Goal: Transaction & Acquisition: Purchase product/service

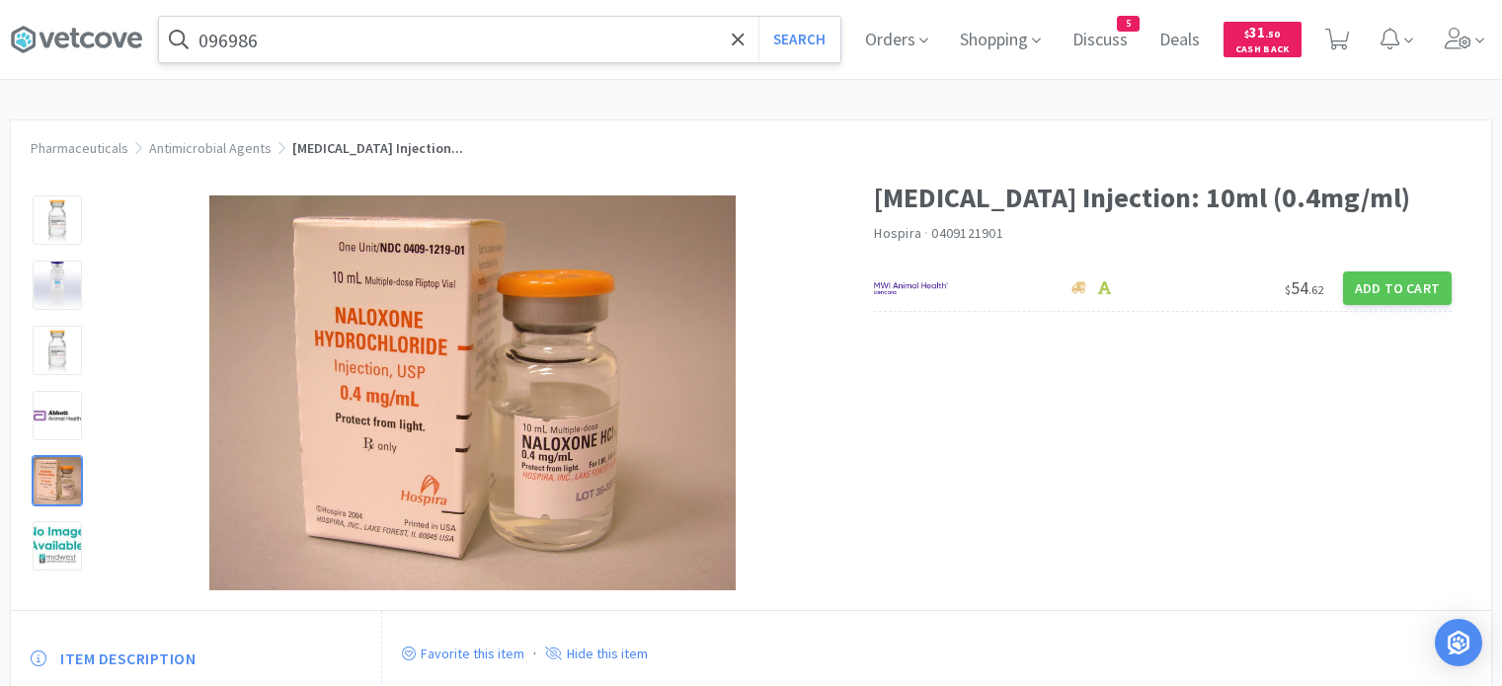
scroll to position [111, 0]
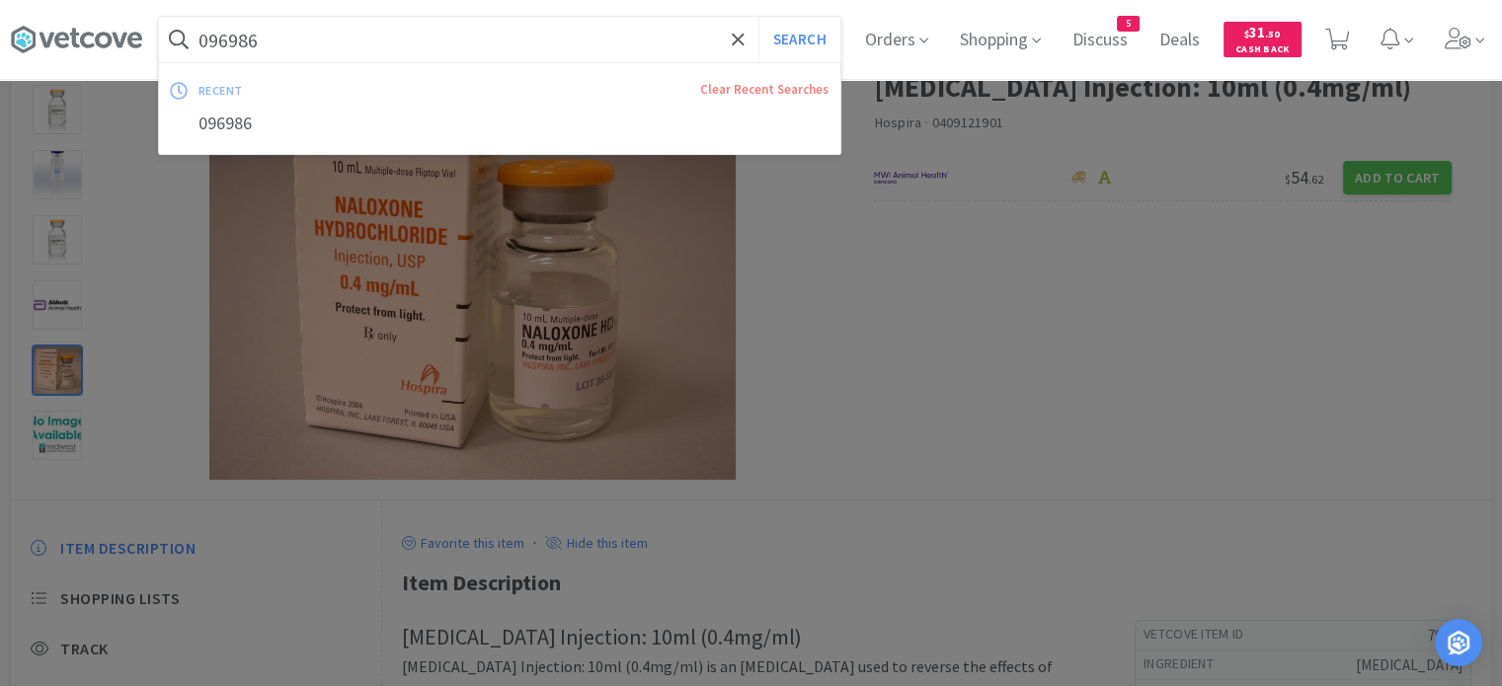
click at [485, 49] on input "096986" at bounding box center [499, 39] width 681 height 45
paste input "71147"
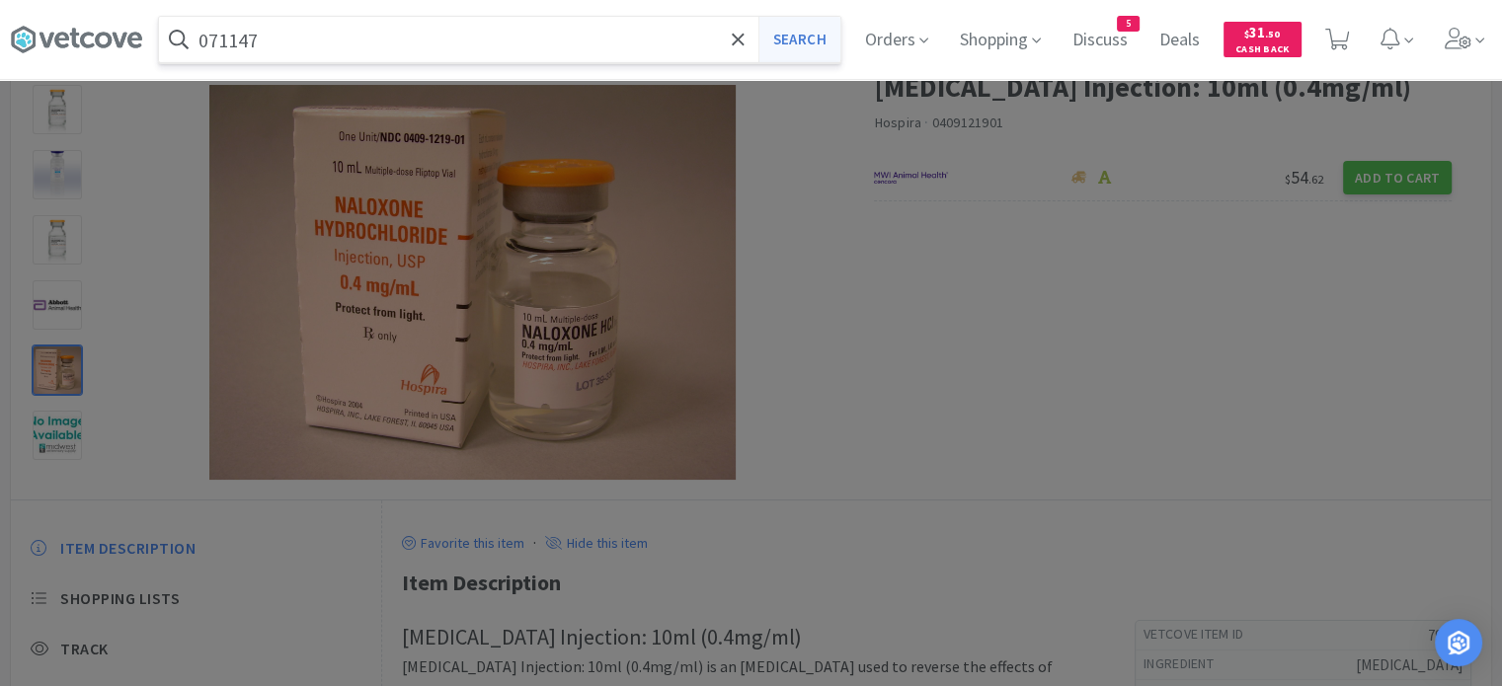
type input "071147"
click at [781, 43] on button "Search" at bounding box center [799, 39] width 82 height 45
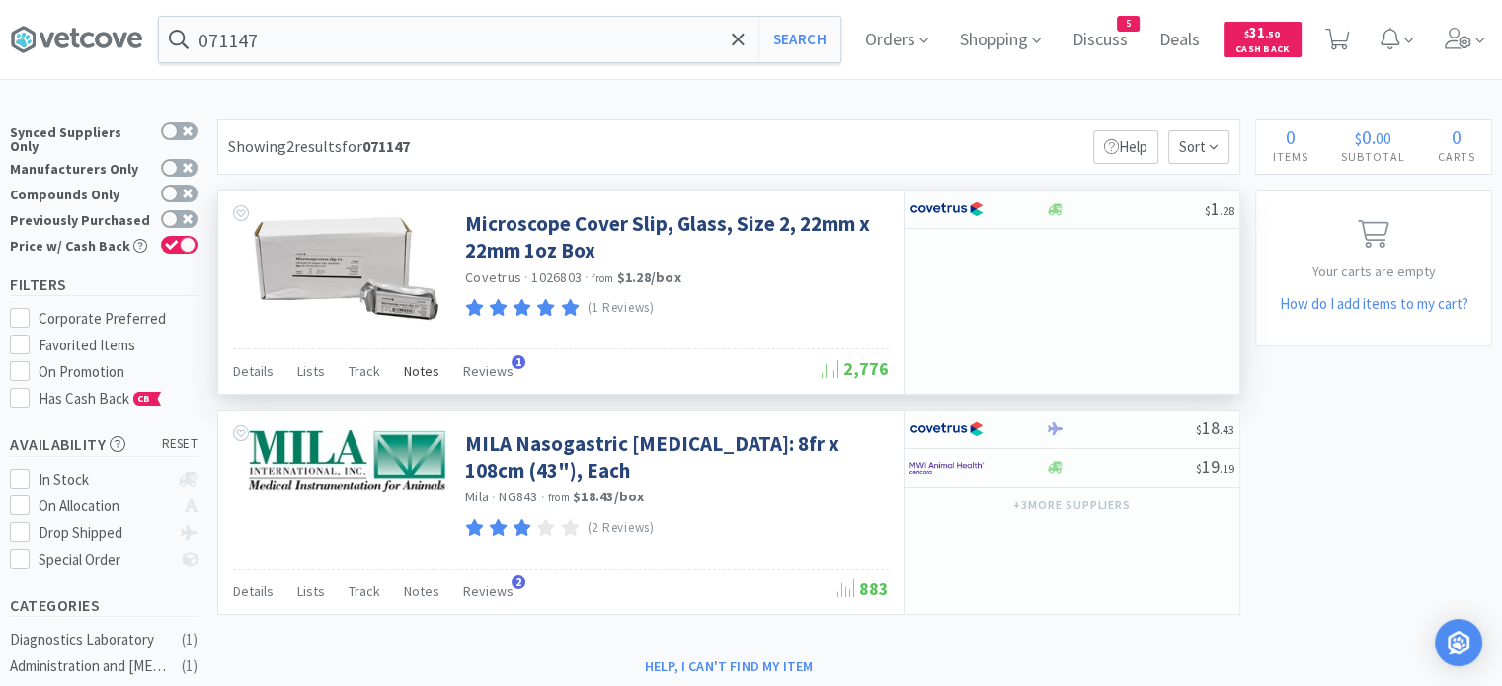
click at [428, 370] on span "Notes" at bounding box center [422, 371] width 36 height 18
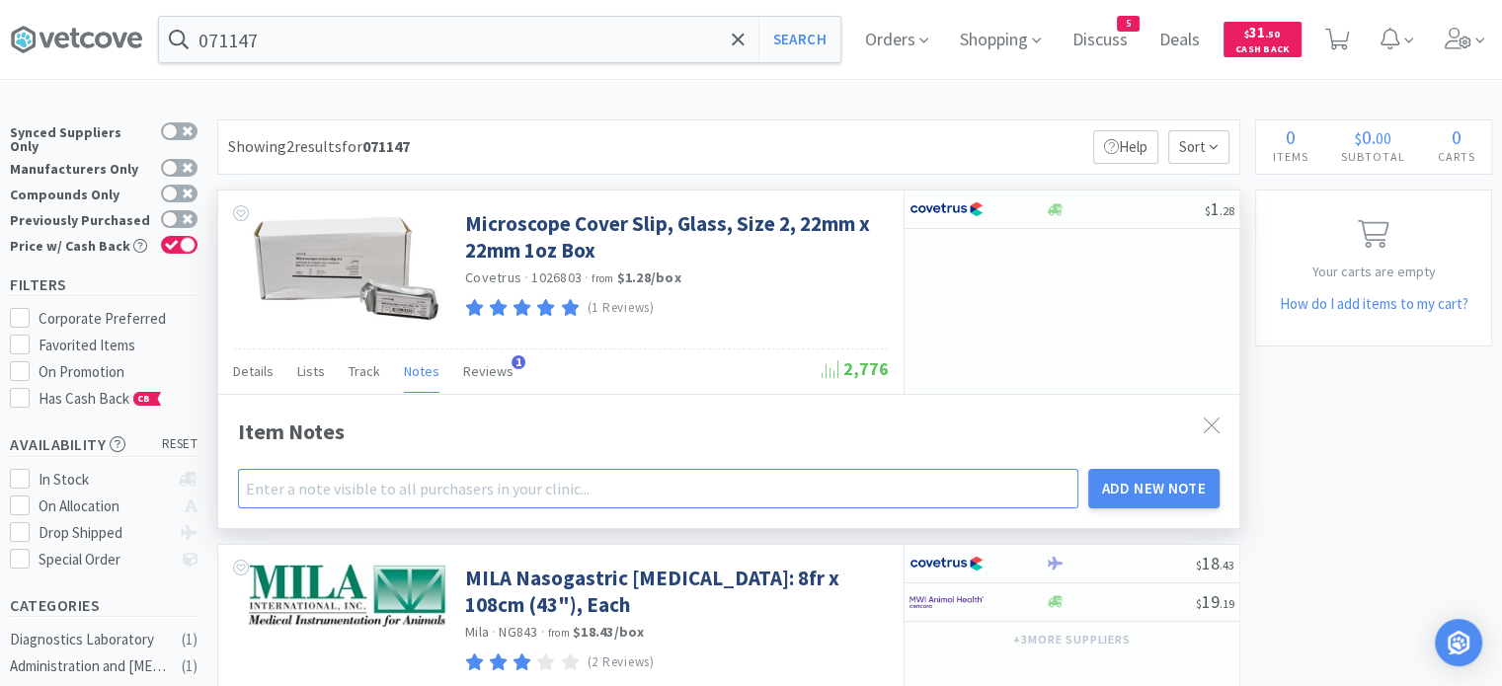
click at [411, 491] on input "text" at bounding box center [658, 488] width 840 height 39
type input "A"
type input "[PERSON_NAME] - try ordering this next time!"
click at [1088, 469] on button "Add New Note" at bounding box center [1154, 488] width 132 height 39
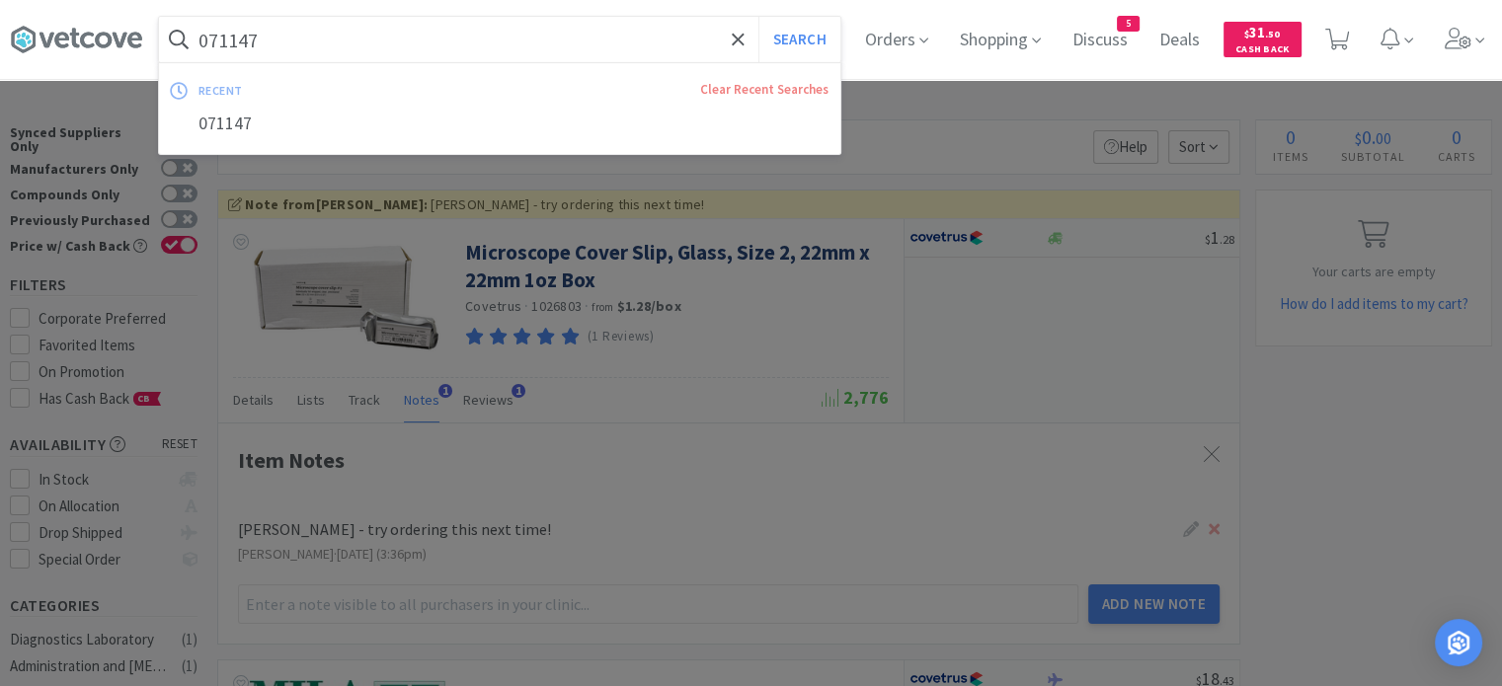
click at [614, 39] on input "071147" at bounding box center [499, 39] width 681 height 45
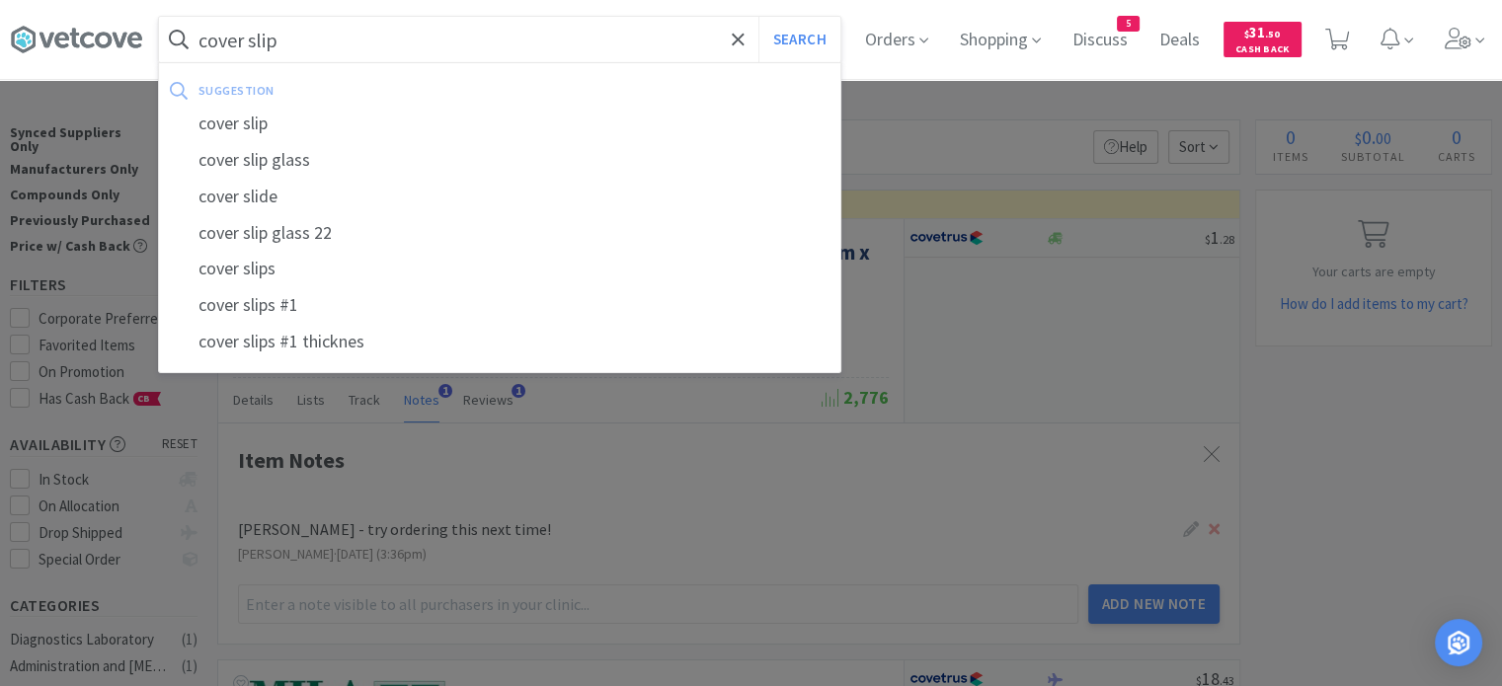
click at [758, 17] on button "Search" at bounding box center [799, 39] width 82 height 45
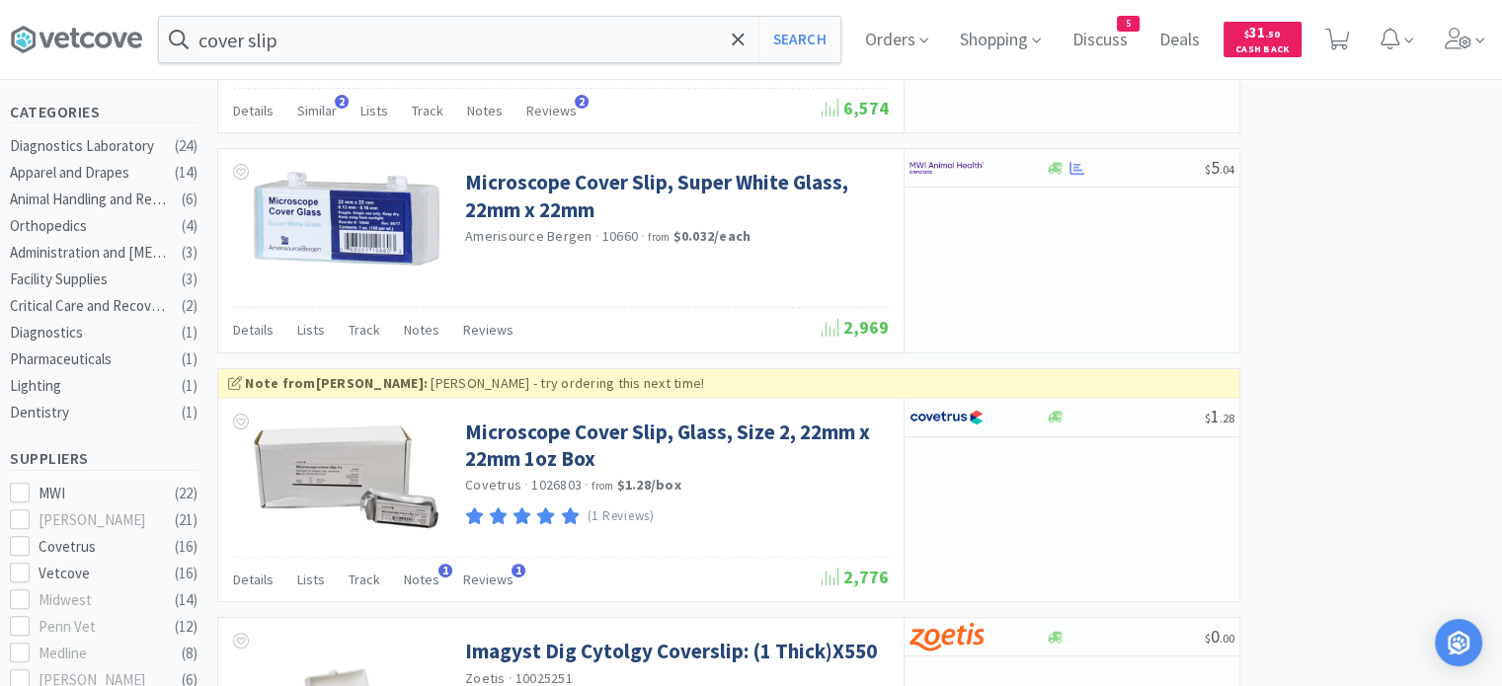
scroll to position [496, 0]
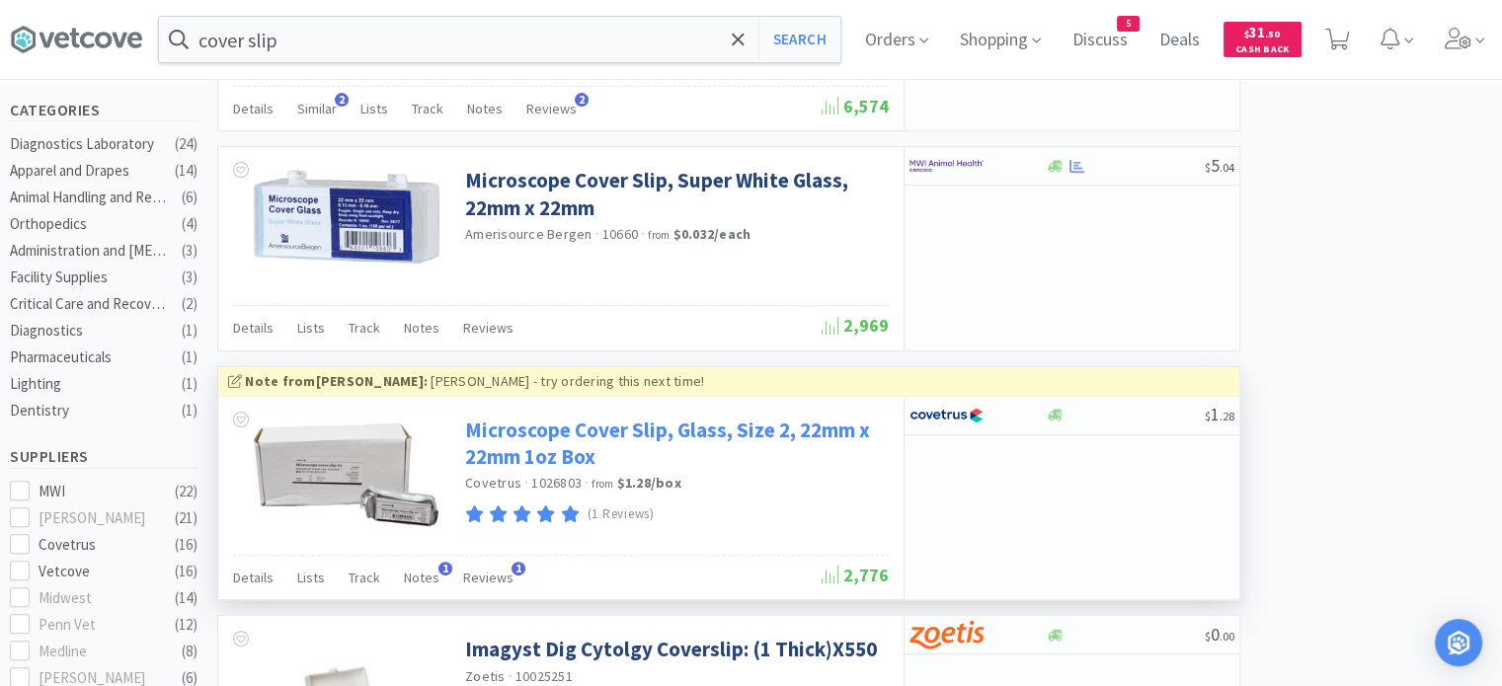
click at [715, 426] on link "Microscope Cover Slip, Glass, Size 2, 22mm x 22mm 1oz Box" at bounding box center [674, 444] width 419 height 54
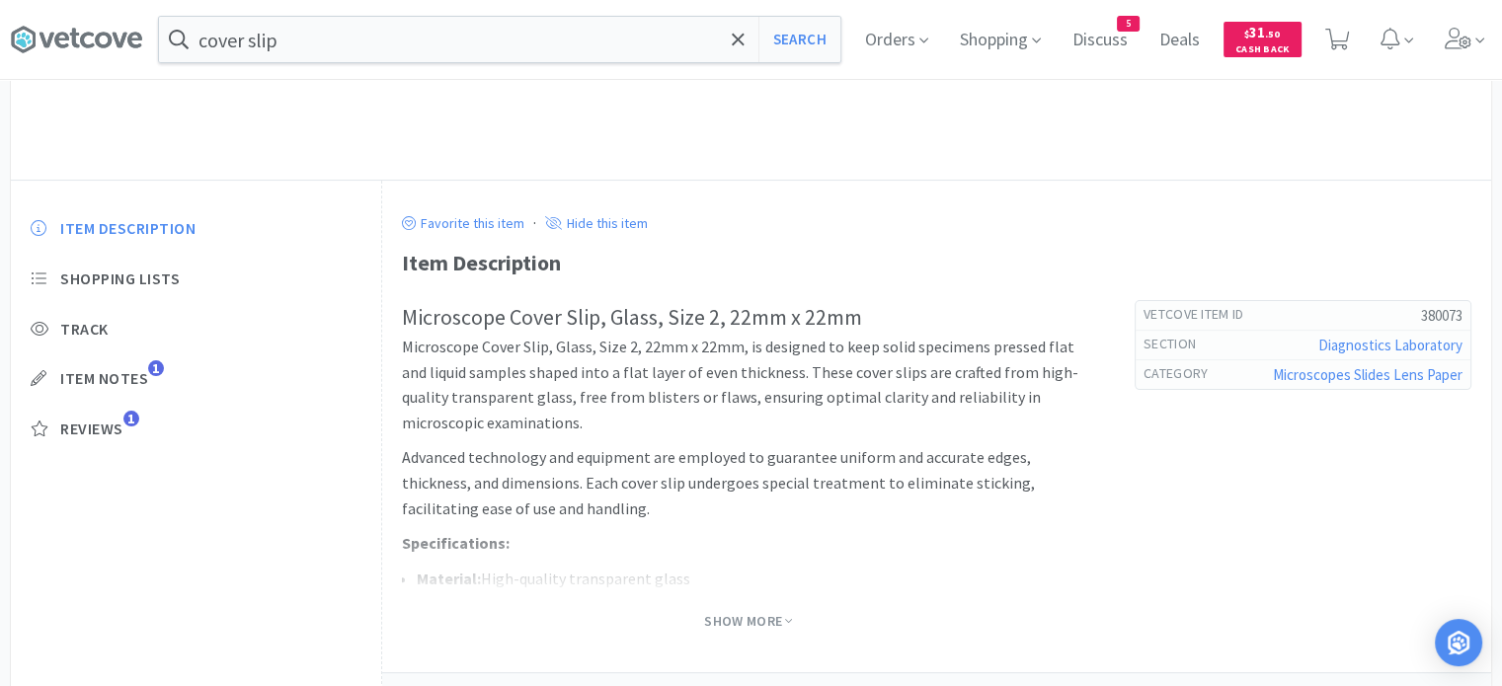
scroll to position [431, 0]
click at [753, 631] on span "Show More" at bounding box center [748, 621] width 88 height 26
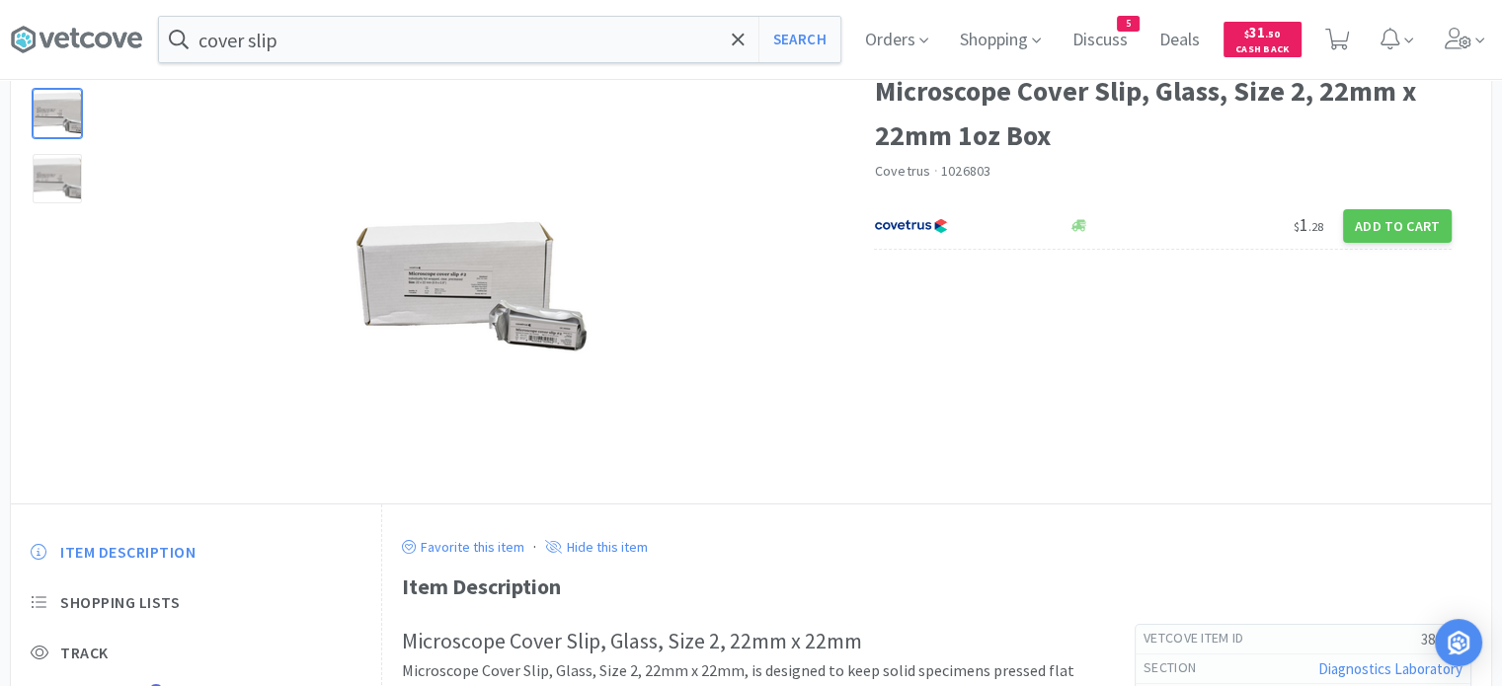
scroll to position [107, 0]
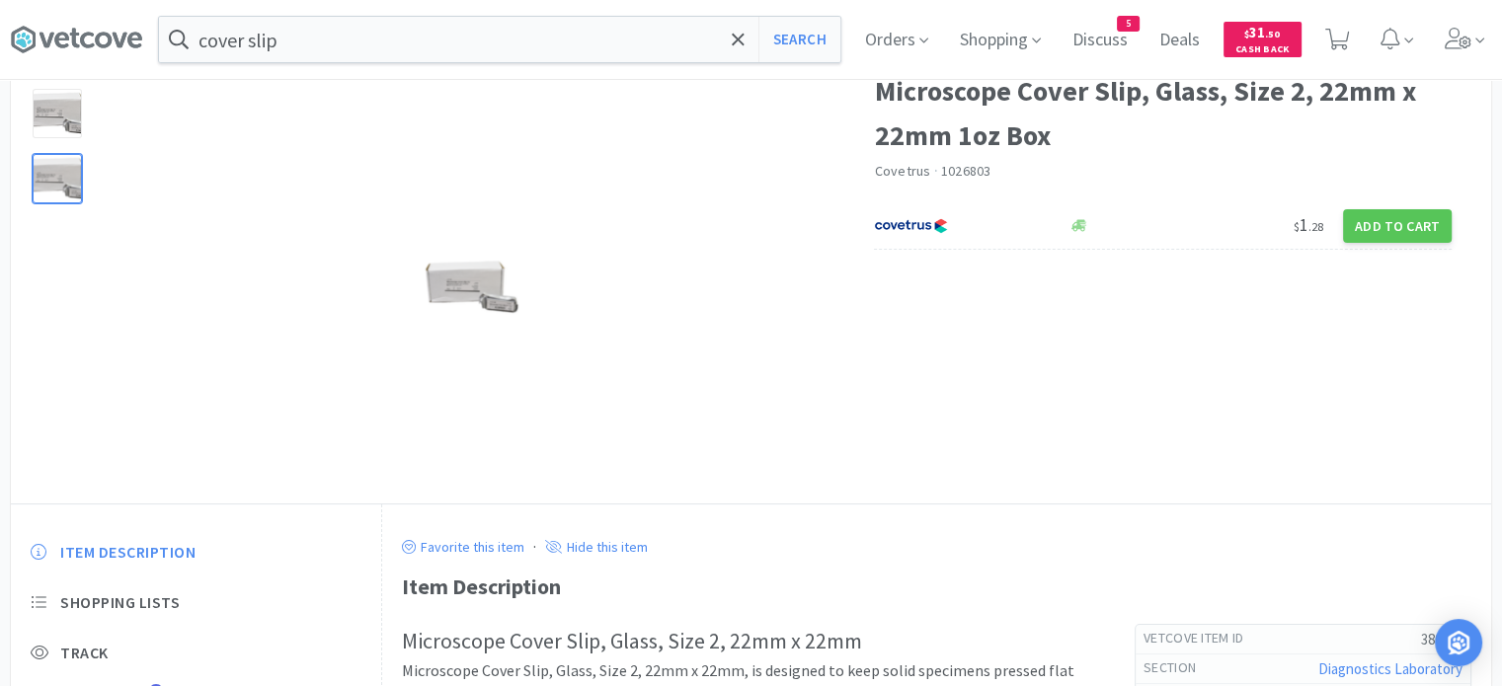
click at [71, 183] on div at bounding box center [57, 178] width 49 height 49
click at [821, 38] on button "Search" at bounding box center [799, 39] width 82 height 45
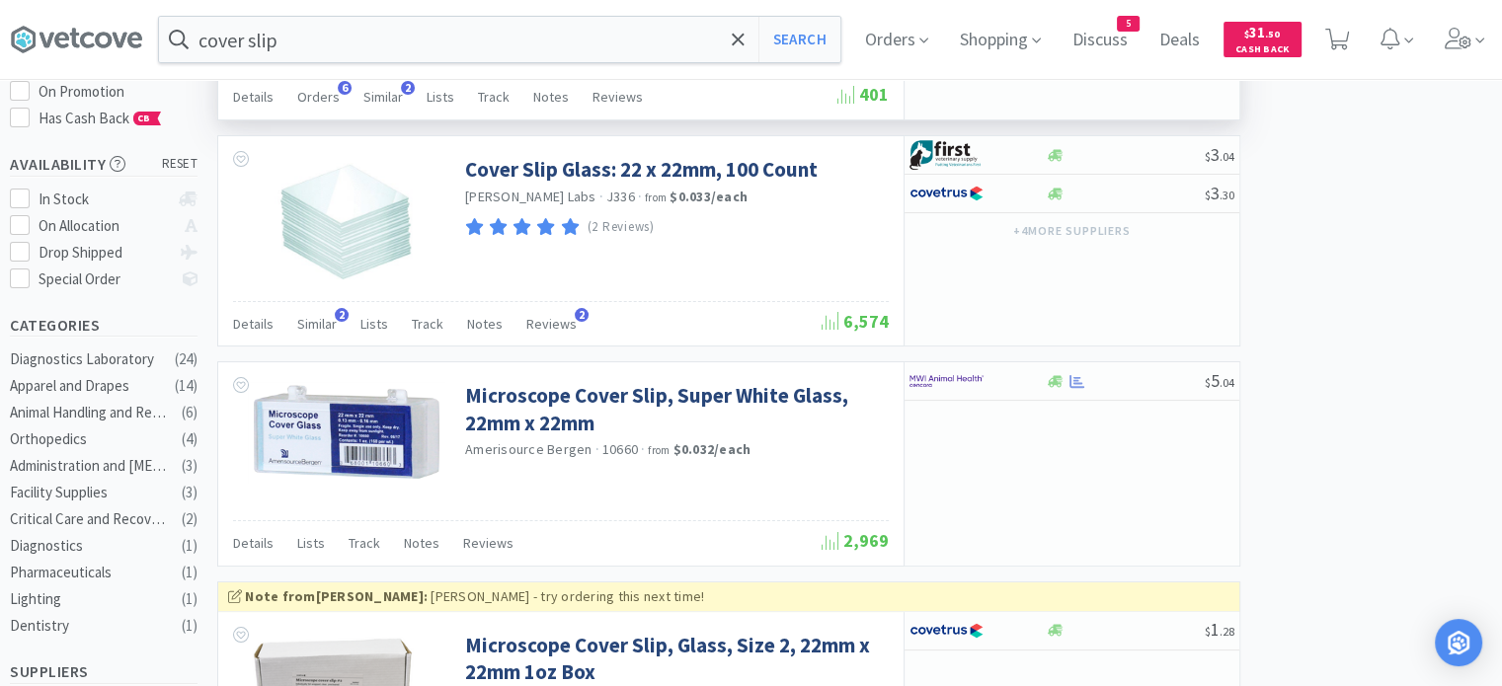
scroll to position [288, 0]
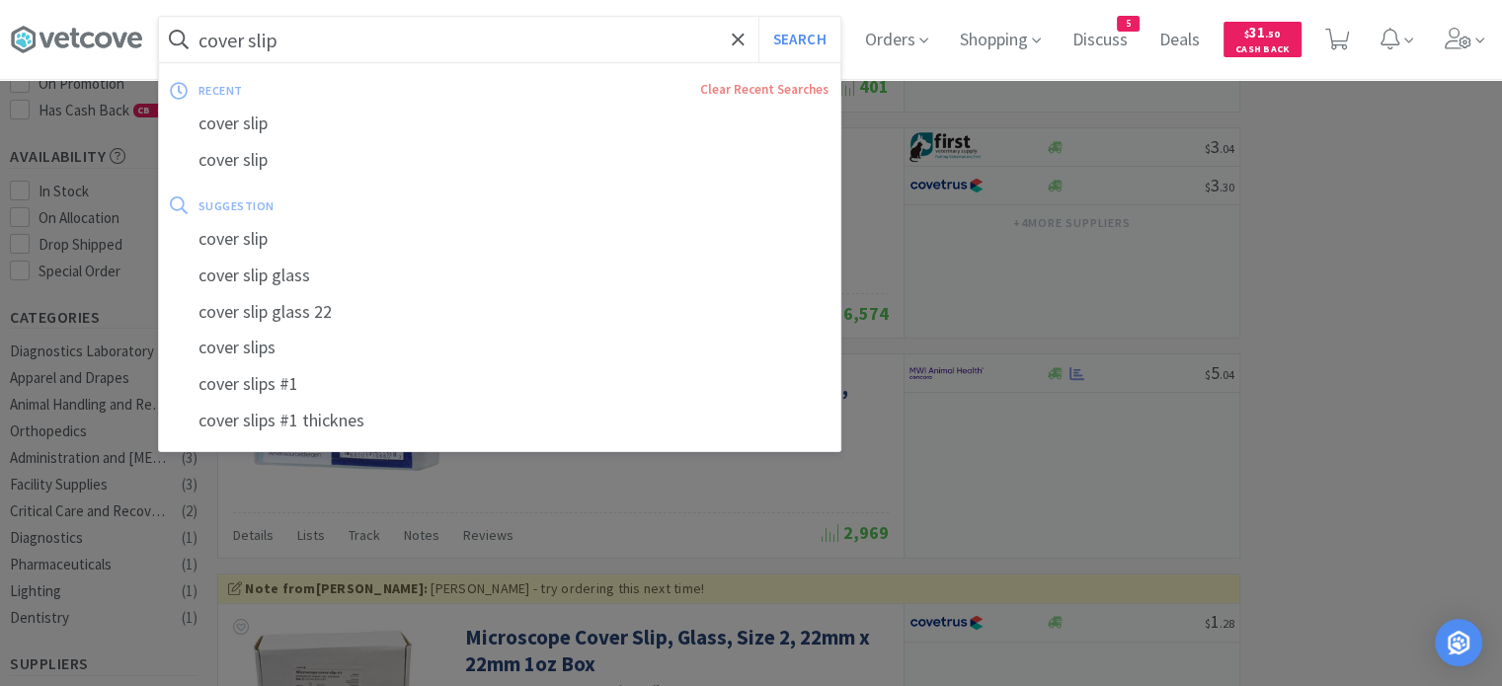
click at [679, 50] on input "cover slip" at bounding box center [499, 39] width 681 height 45
paste input "074345"
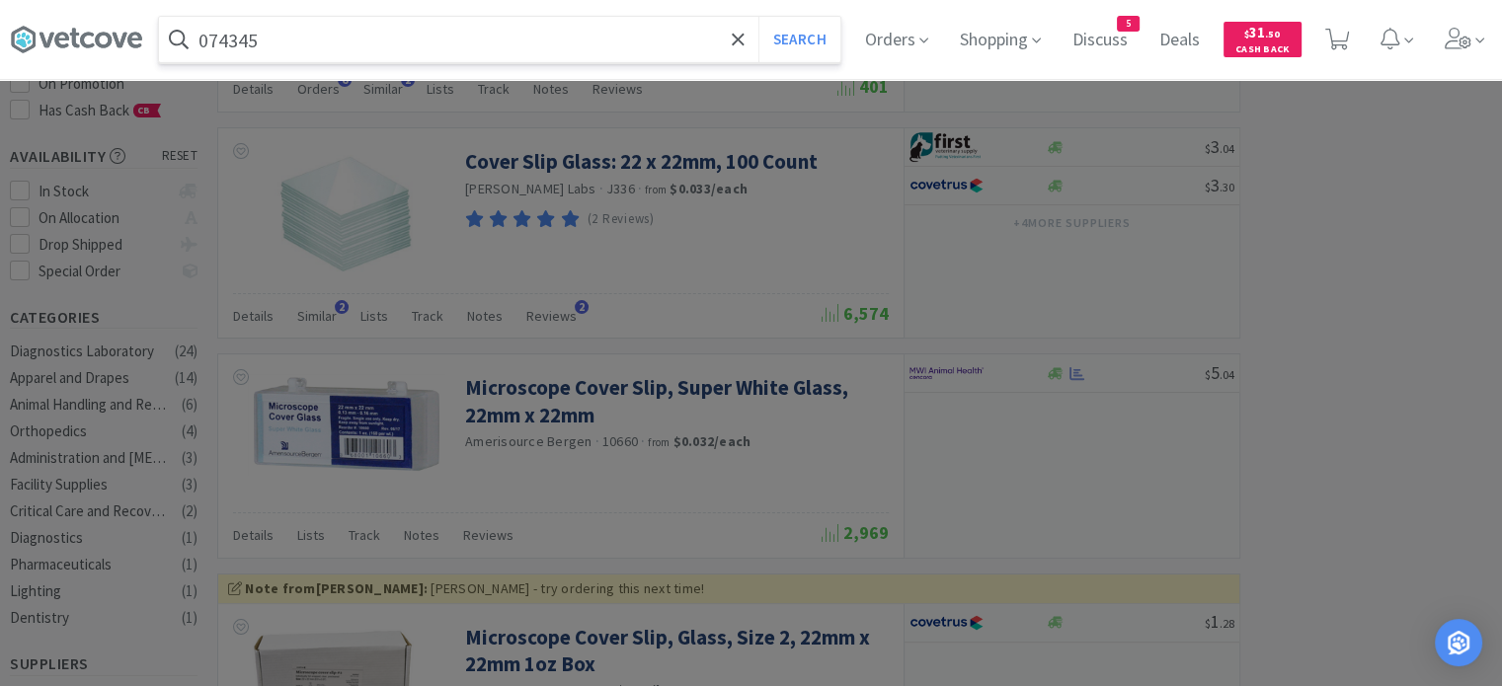
click at [758, 17] on button "Search" at bounding box center [799, 39] width 82 height 45
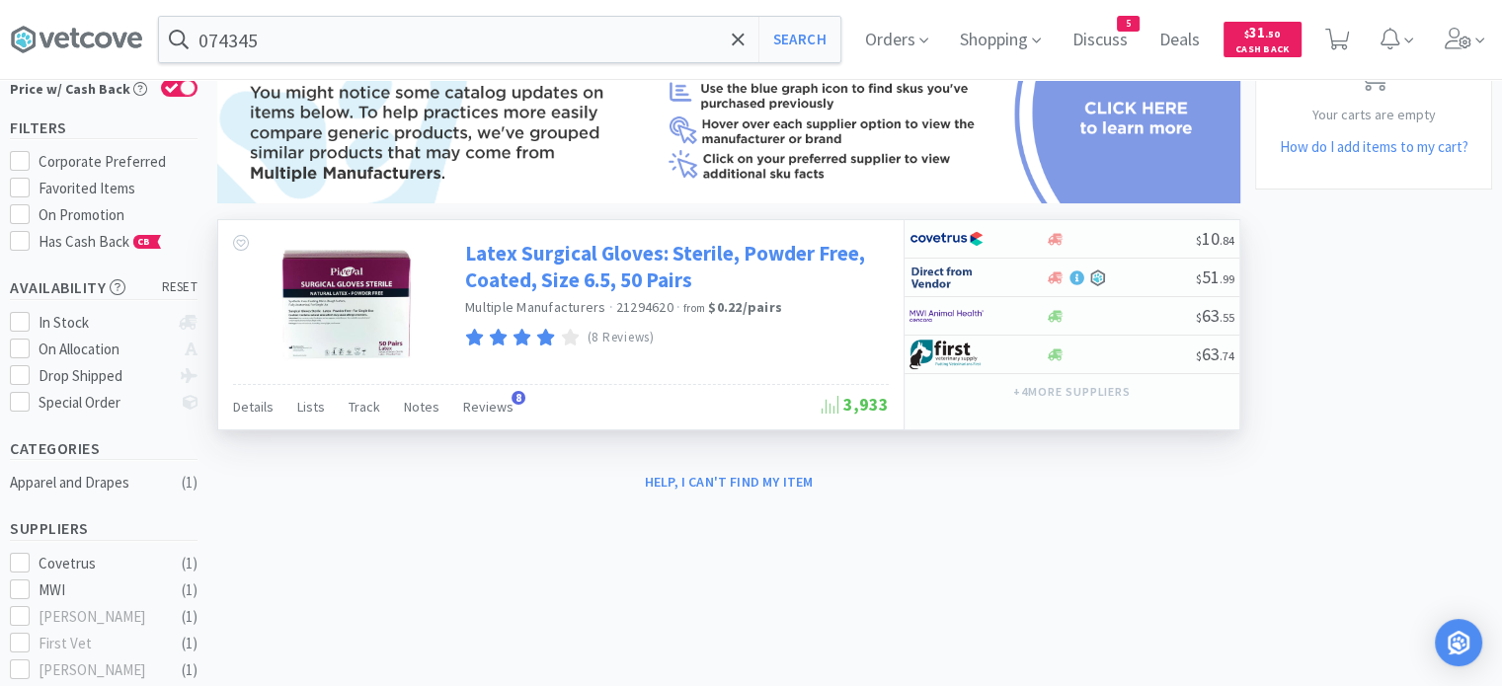
scroll to position [142, 0]
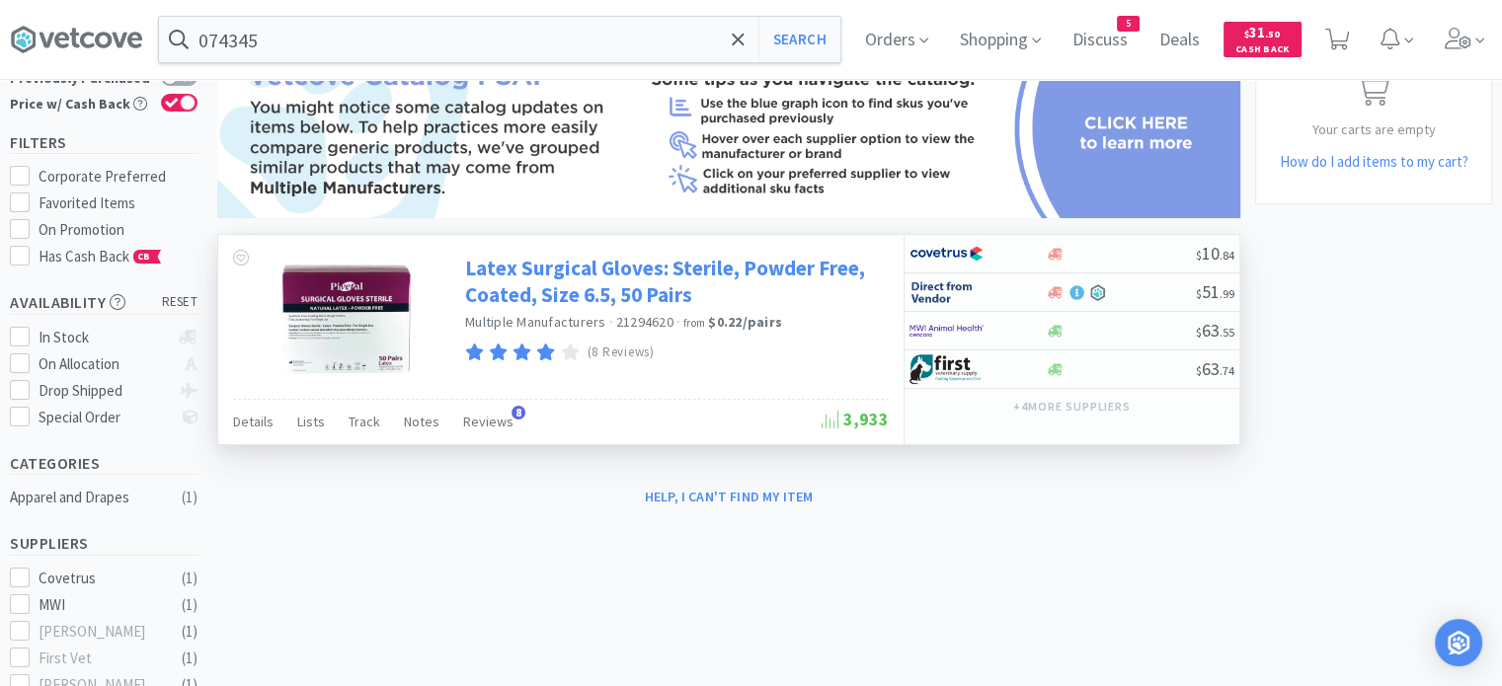
click at [624, 268] on link "Latex Surgical Gloves: Sterile, Powder Free, Coated, Size 6.5, 50 Pairs" at bounding box center [674, 282] width 419 height 54
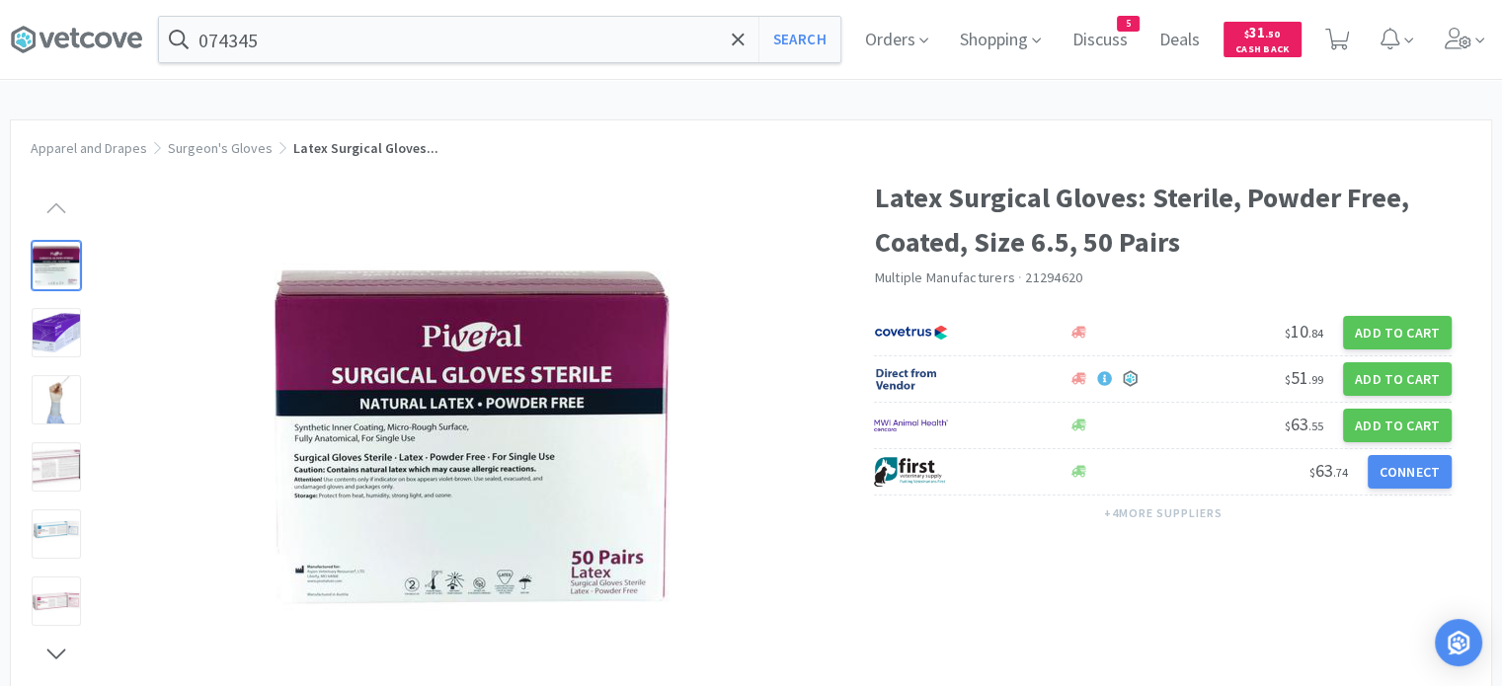
scroll to position [142, 0]
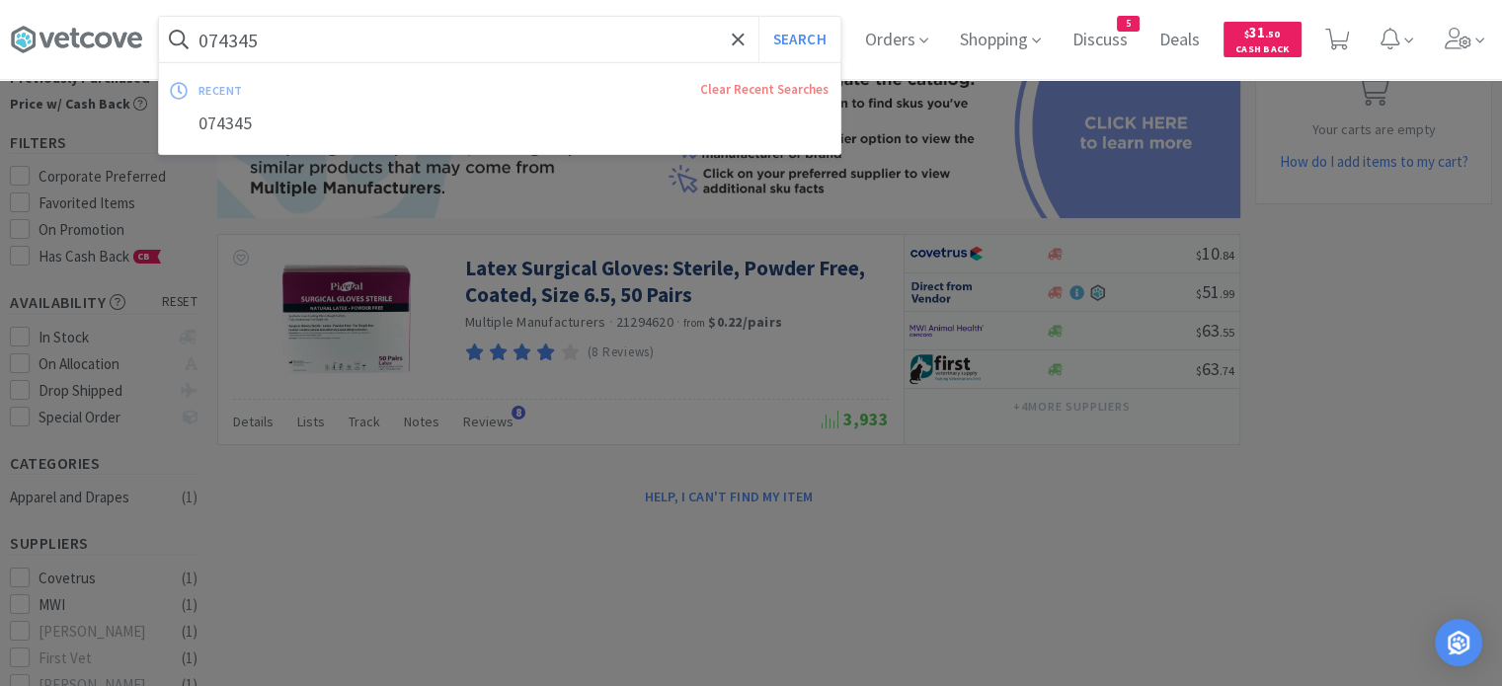
click at [651, 39] on input "074345" at bounding box center [499, 39] width 681 height 45
paste input "7780"
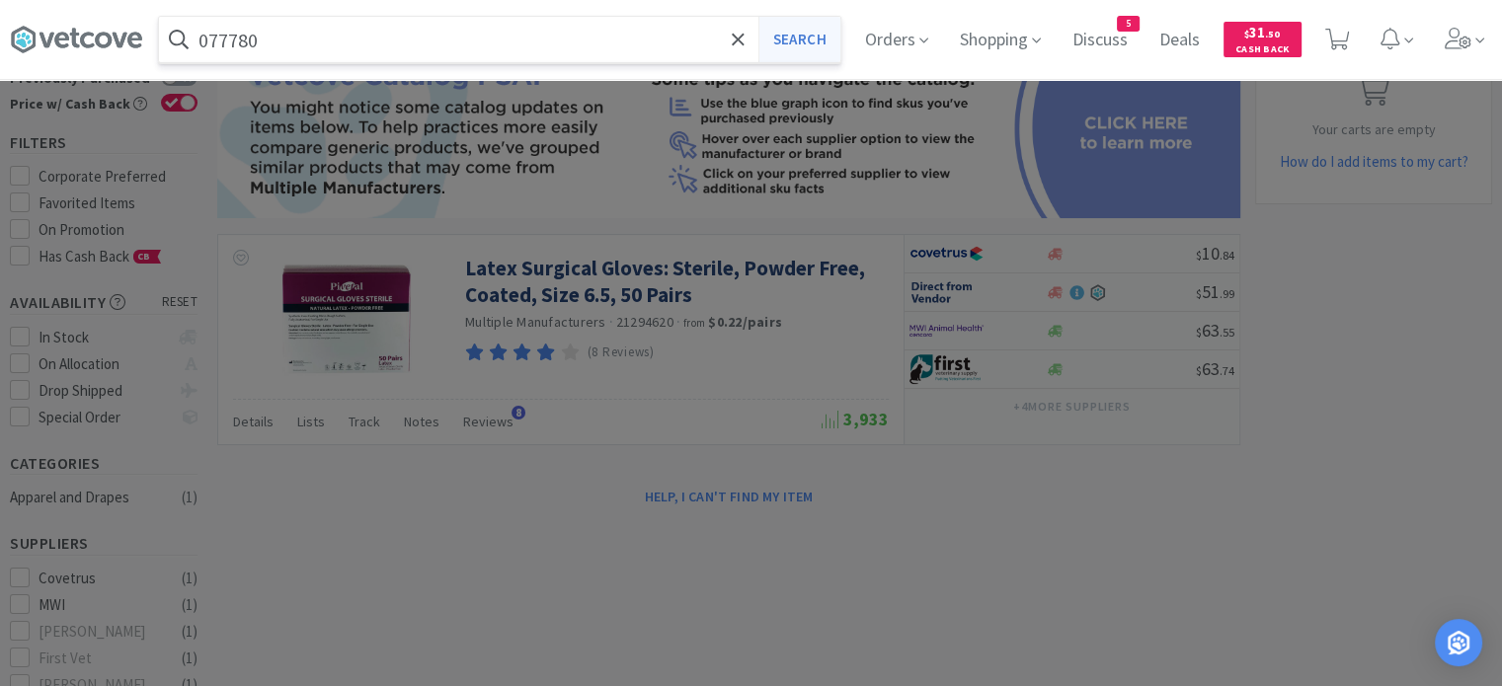
type input "077780"
click at [814, 45] on button "Search" at bounding box center [799, 39] width 82 height 45
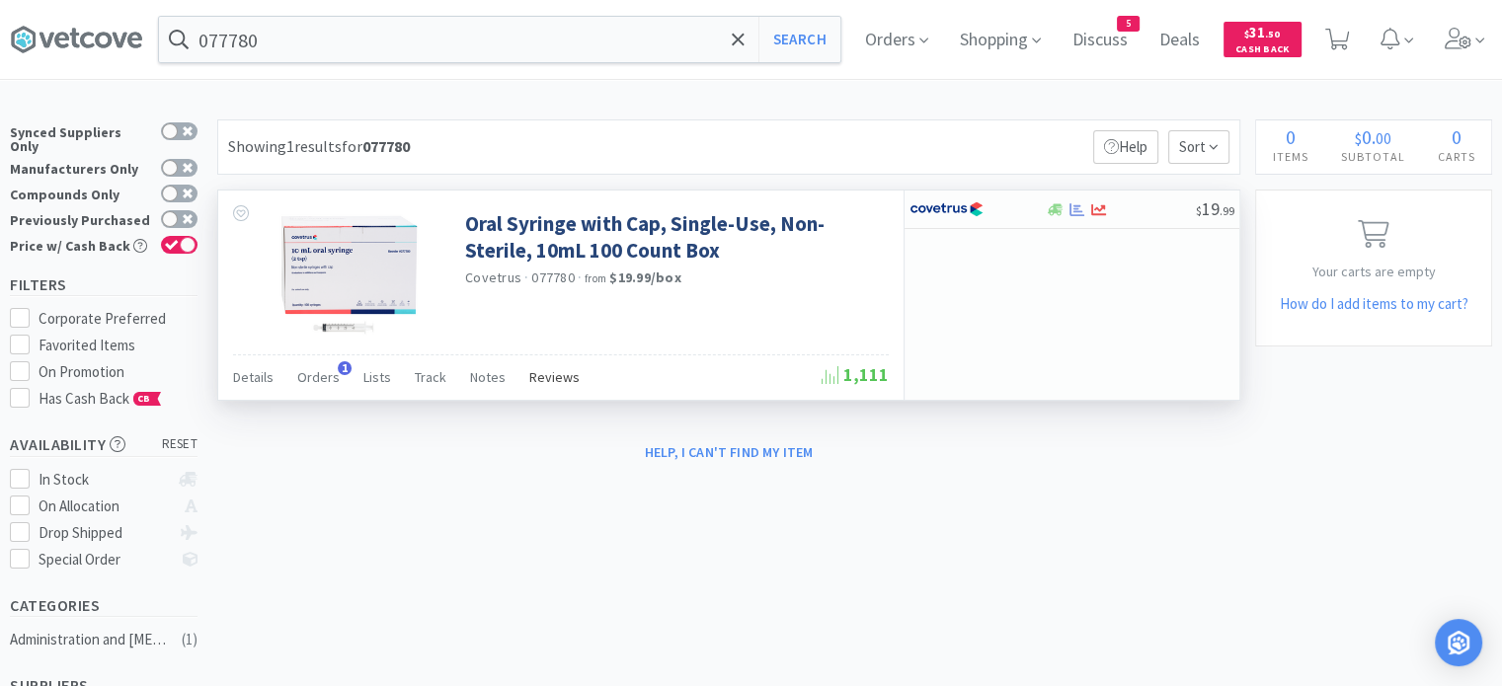
click at [550, 376] on span "Reviews" at bounding box center [554, 377] width 50 height 18
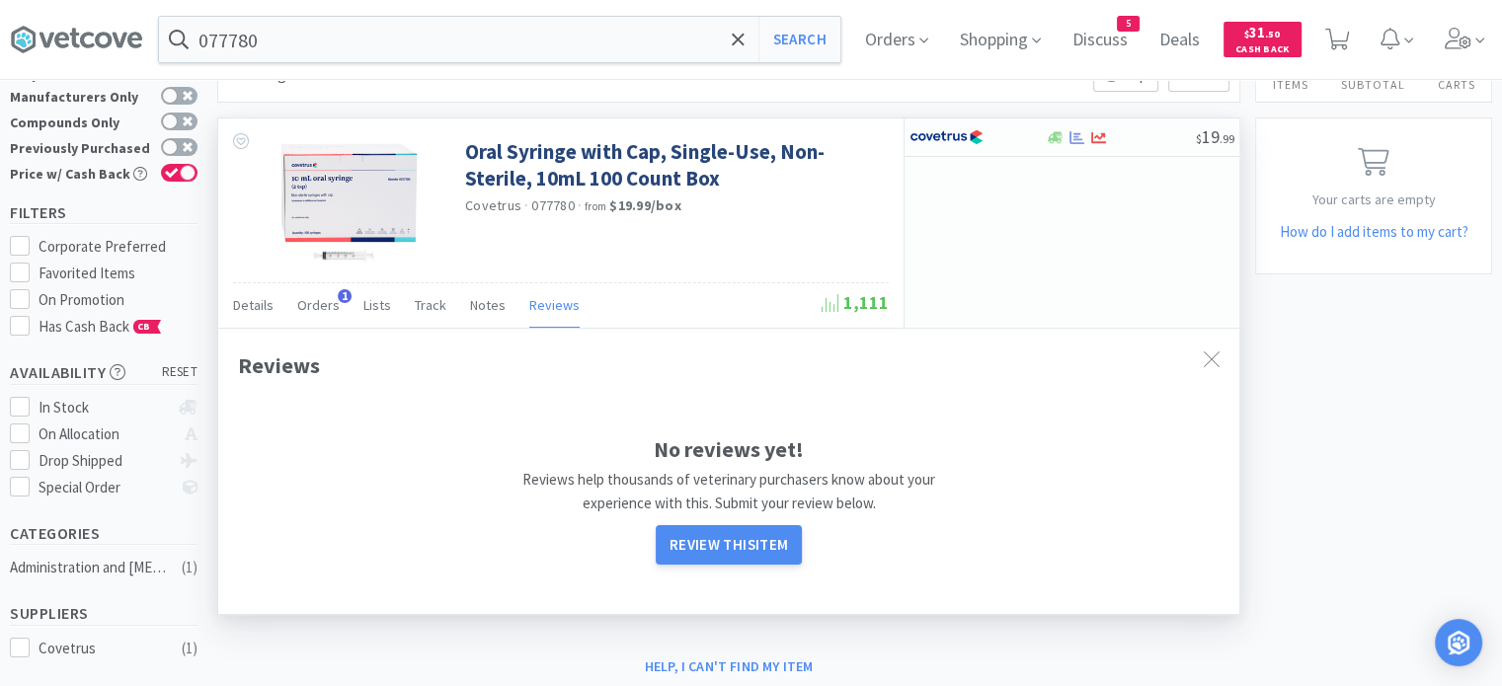
scroll to position [71, 0]
click at [483, 307] on span "Notes" at bounding box center [488, 306] width 36 height 18
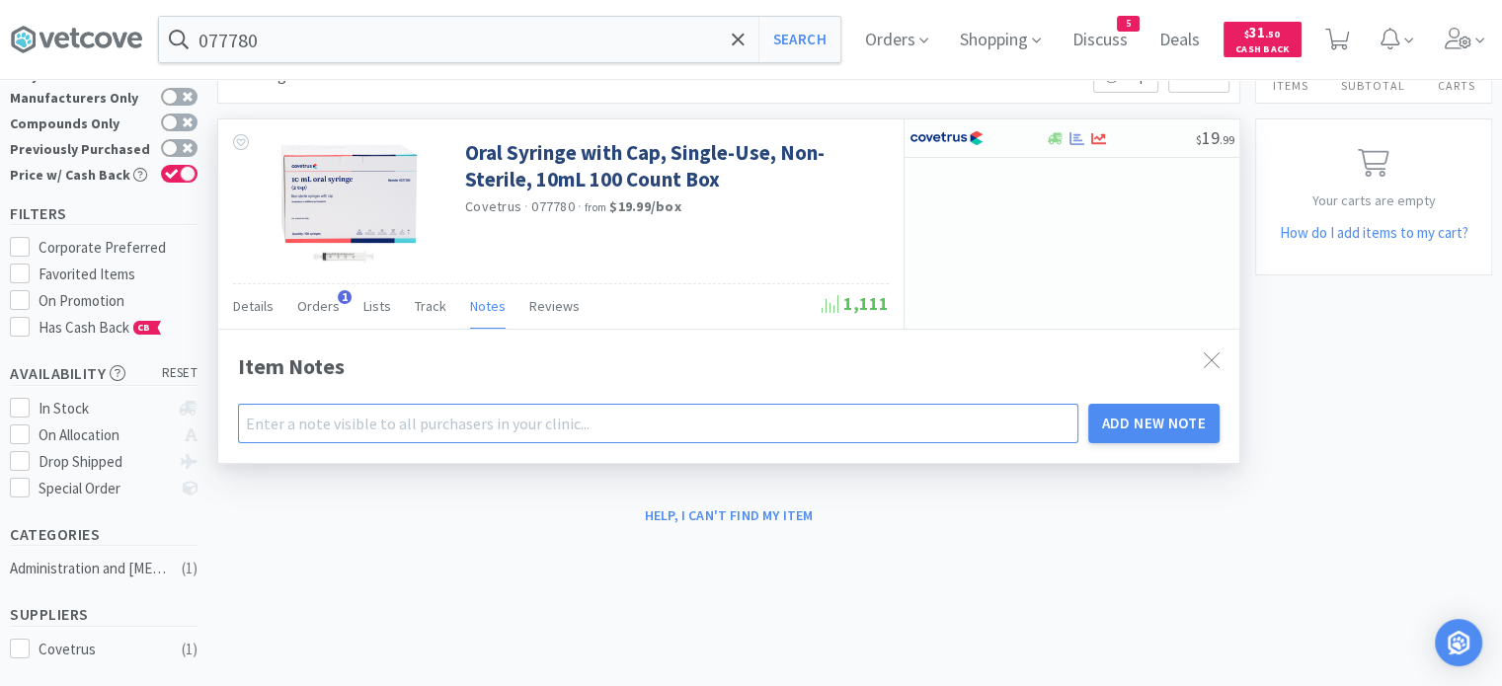
click at [440, 423] on input "text" at bounding box center [658, 423] width 840 height 39
type input "ATVS preferred option!"
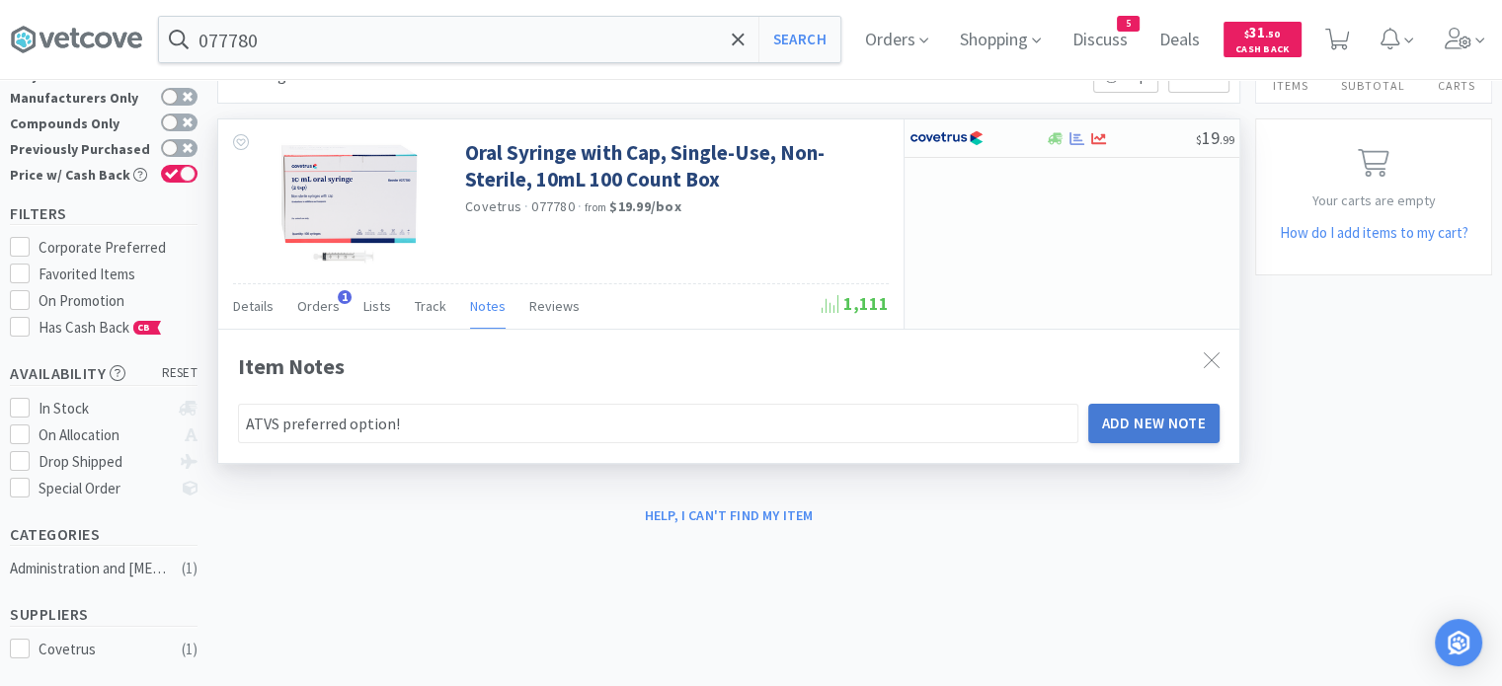
click at [1142, 437] on button "Add New Note" at bounding box center [1154, 423] width 132 height 39
